Goal: Check status: Check status

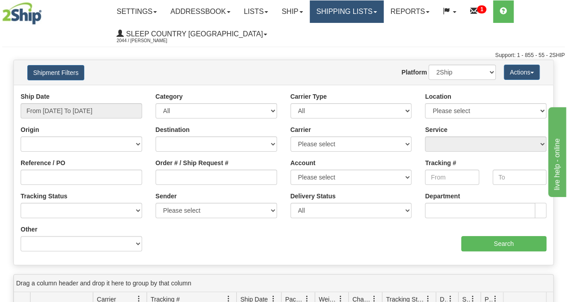
click at [337, 10] on link "Shipping lists" at bounding box center [347, 11] width 74 height 22
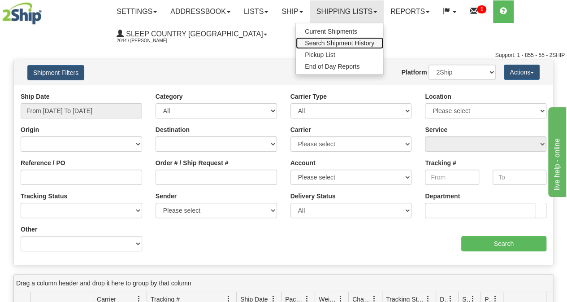
click at [336, 42] on span "Search Shipment History" at bounding box center [339, 42] width 69 height 7
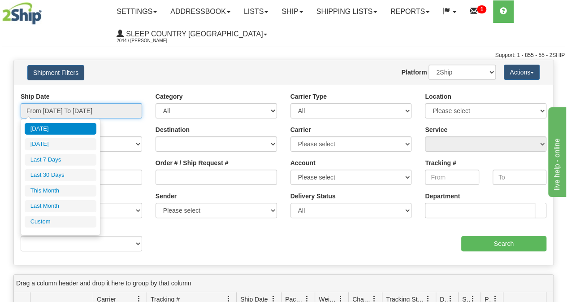
click at [107, 105] on input "From [DATE] To [DATE]" at bounding box center [81, 110] width 121 height 15
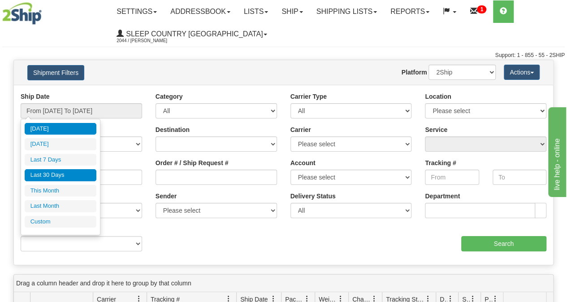
click at [52, 178] on li "Last 30 Days" at bounding box center [61, 175] width 72 height 12
type input "From 08/17/2025 To 09/15/2025"
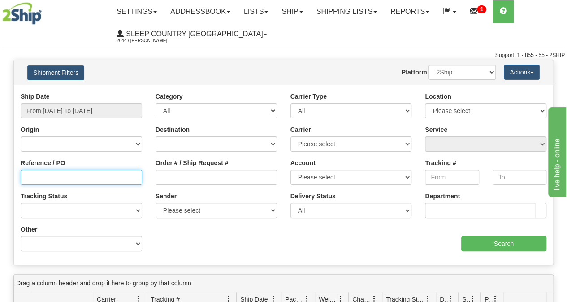
click at [64, 181] on input "Reference / PO" at bounding box center [81, 176] width 121 height 15
paste input "9000I092273"
type input "9000I092273"
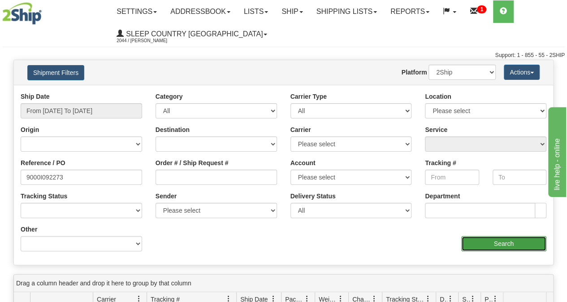
click at [516, 246] on input "Search" at bounding box center [504, 243] width 86 height 15
